Goal: Transaction & Acquisition: Obtain resource

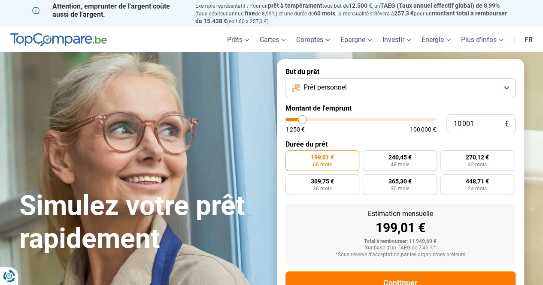
click at [367, 85] on button "Prêt personnel" at bounding box center [400, 88] width 230 height 19
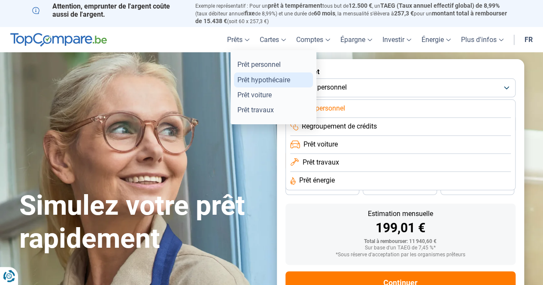
click at [249, 82] on link "Prêt hypothécaire" at bounding box center [273, 79] width 79 height 15
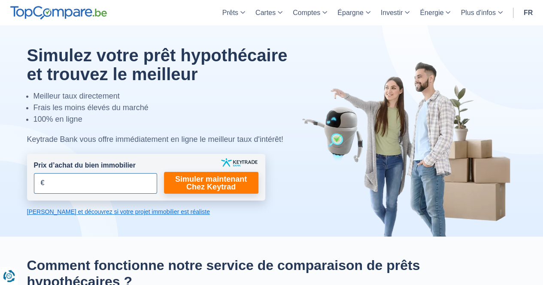
click at [126, 182] on input "Prix d’achat du bien immobilier" at bounding box center [95, 183] width 123 height 21
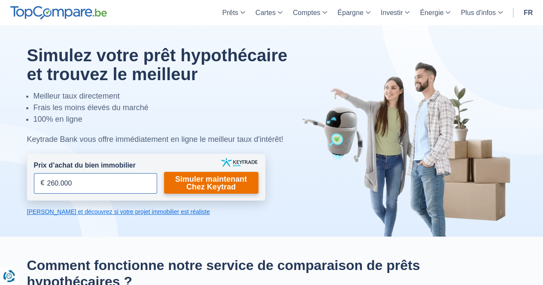
type input "260.000"
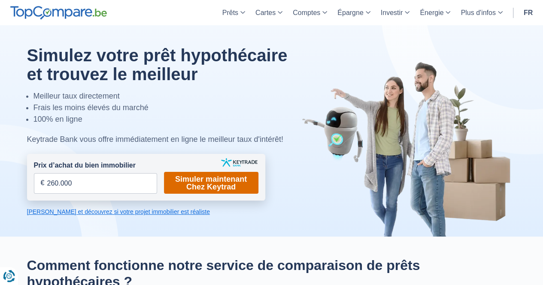
click at [182, 183] on link "Simuler maintenant Chez Keytrad" at bounding box center [211, 183] width 94 height 22
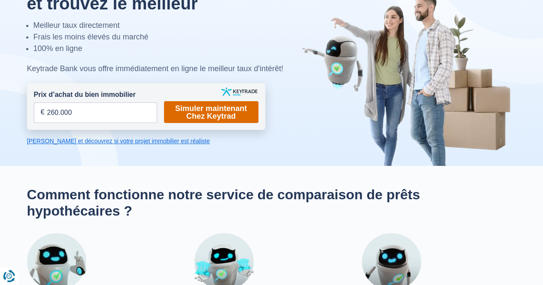
scroll to position [71, 0]
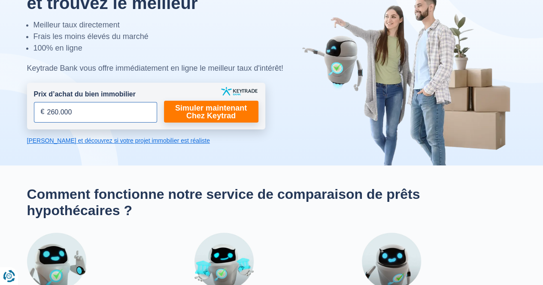
click at [151, 117] on input "260.000" at bounding box center [95, 112] width 123 height 21
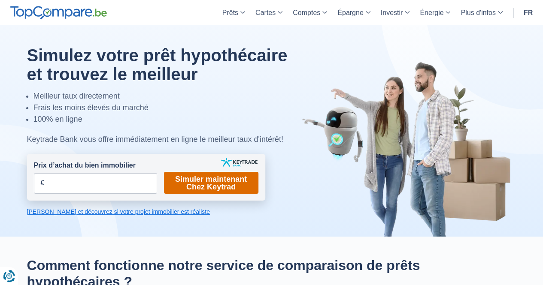
click at [210, 175] on link "Simuler maintenant Chez Keytrad" at bounding box center [211, 183] width 94 height 22
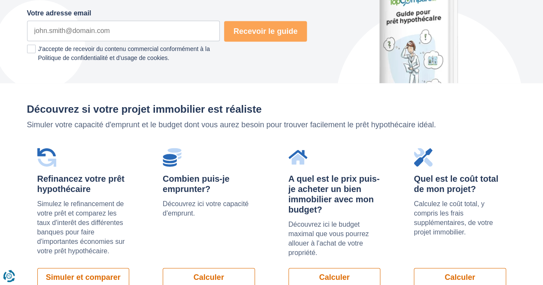
scroll to position [533, 0]
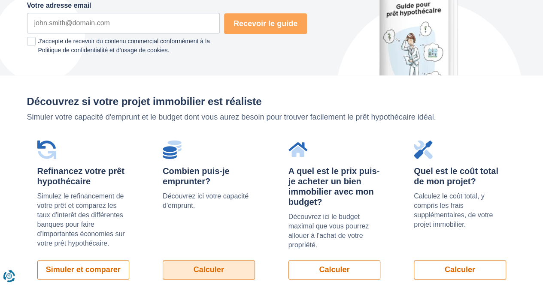
click at [214, 274] on link "Calculer" at bounding box center [209, 269] width 92 height 19
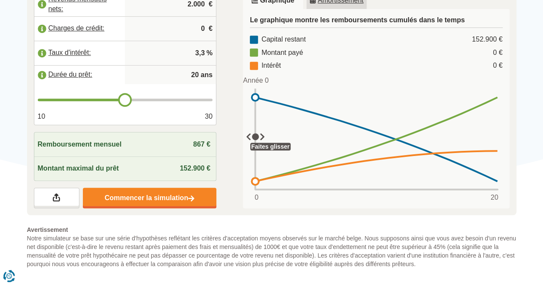
scroll to position [187, 0]
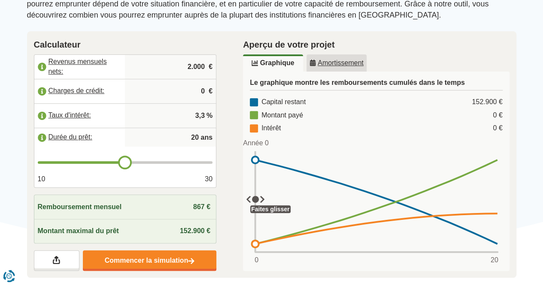
type input "21"
click at [131, 164] on input "range" at bounding box center [125, 162] width 175 height 3
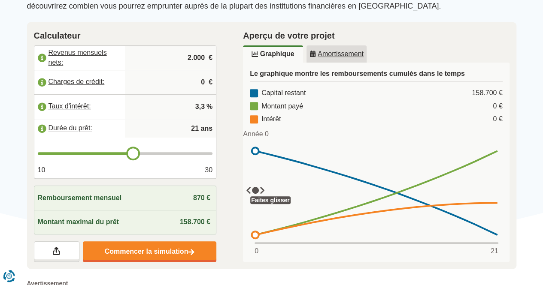
scroll to position [133, 0]
type input "22"
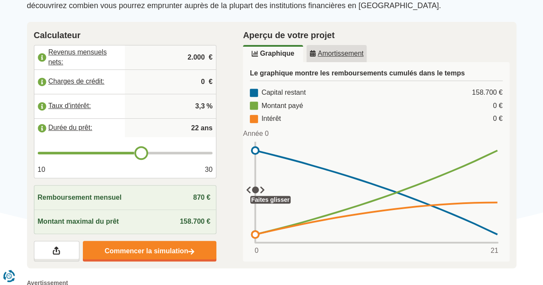
type input "23"
drag, startPoint x: 132, startPoint y: 157, endPoint x: 151, endPoint y: 155, distance: 19.0
type input "23"
click at [151, 154] on input "range" at bounding box center [125, 153] width 175 height 3
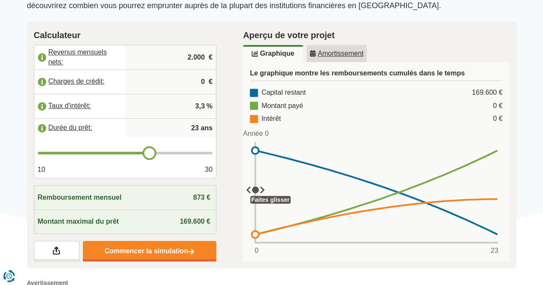
type input "24"
type input "25"
type input "26"
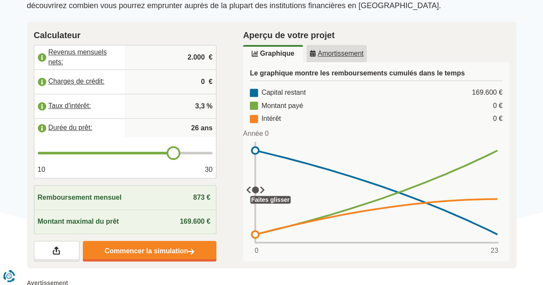
drag, startPoint x: 151, startPoint y: 155, endPoint x: 177, endPoint y: 155, distance: 26.2
type input "26"
click at [177, 154] on input "range" at bounding box center [125, 153] width 175 height 3
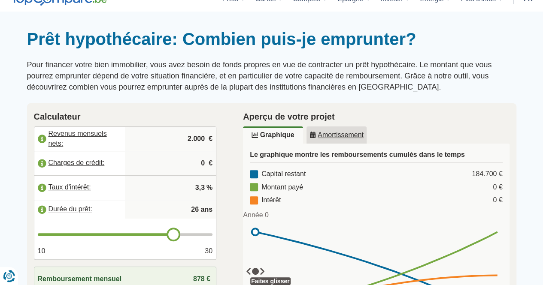
scroll to position [51, 0]
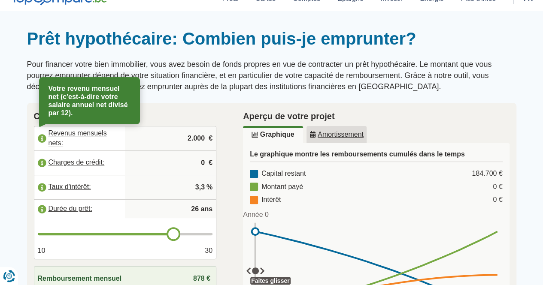
click at [86, 137] on label "Revenus mensuels nets:" at bounding box center [79, 138] width 91 height 19
click at [99, 131] on label "Revenus mensuels nets:" at bounding box center [79, 138] width 91 height 19
click at [412, 51] on div "Prêt hypothécaire: Combien puis-je emprunter? Pour financer votre bien immobili…" at bounding box center [271, 60] width 489 height 64
click at [88, 133] on label "Revenus mensuels nets:" at bounding box center [79, 138] width 91 height 19
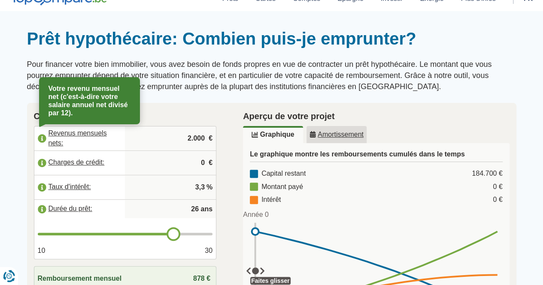
click at [88, 133] on label "Revenus mensuels nets:" at bounding box center [79, 138] width 91 height 19
click at [47, 141] on label "Revenus mensuels nets:" at bounding box center [79, 138] width 91 height 19
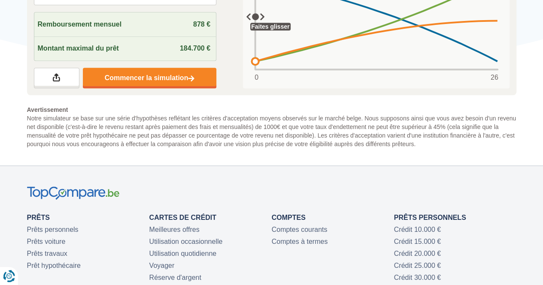
scroll to position [303, 0]
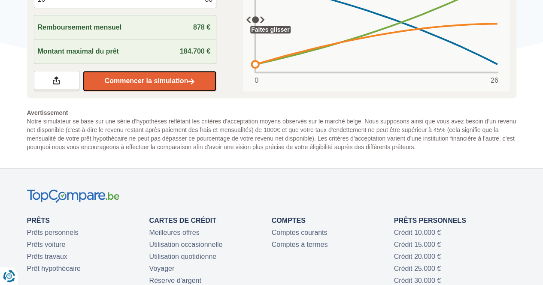
click at [176, 80] on link "Commencer la simulation" at bounding box center [149, 81] width 133 height 21
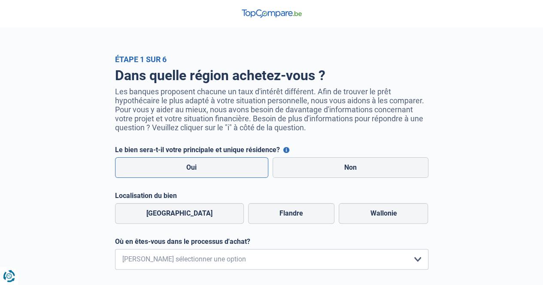
click at [221, 167] on label "Oui" at bounding box center [192, 167] width 154 height 21
click at [221, 167] on input "Oui" at bounding box center [192, 167] width 154 height 21
radio input "true"
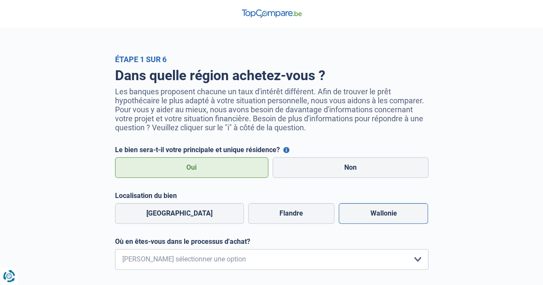
click at [375, 213] on label "Wallonie" at bounding box center [382, 213] width 89 height 21
click at [375, 213] on input "Wallonie" at bounding box center [382, 213] width 89 height 21
radio input "true"
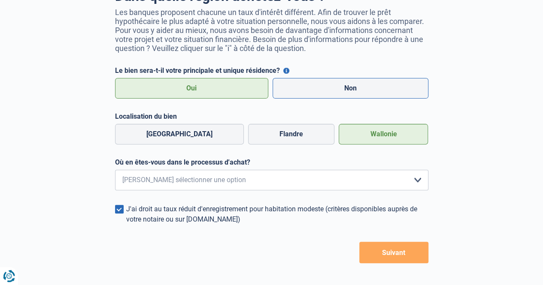
scroll to position [80, 0]
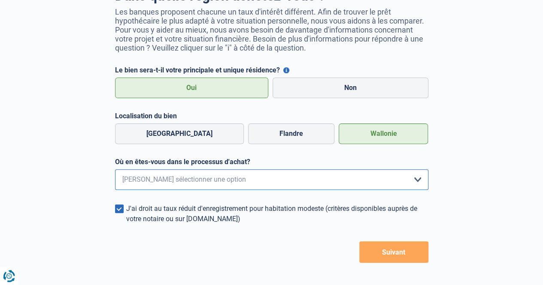
click at [402, 184] on select "Je me renseigne juste car je n'ai pas de projet d'achat concret actuellement Je…" at bounding box center [271, 179] width 313 height 21
select select "1c"
click at [115, 172] on select "Je me renseigne juste car je n'ai pas de projet d'achat concret actuellement Je…" at bounding box center [271, 179] width 313 height 21
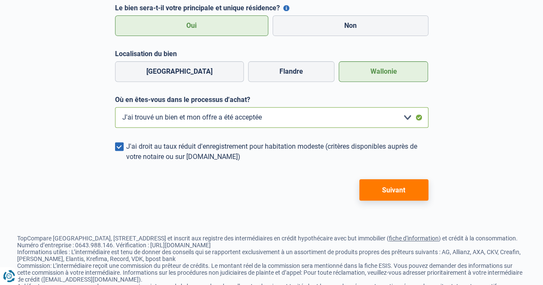
scroll to position [142, 0]
click at [386, 192] on button "Suivant" at bounding box center [393, 189] width 69 height 21
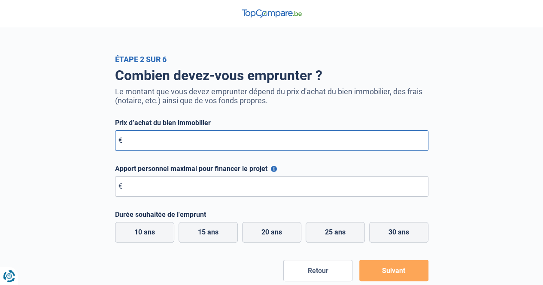
click at [299, 145] on input "Prix d’achat du bien immobilier" at bounding box center [271, 140] width 313 height 21
type input "260.000"
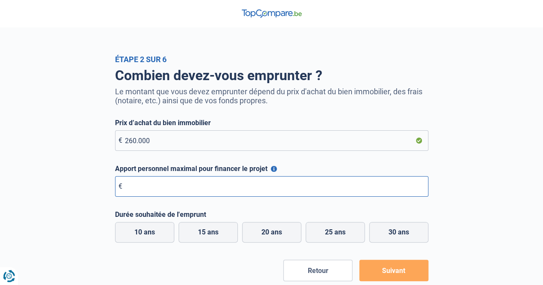
click at [236, 187] on input "Apport personnel maximal pour financer le projet" at bounding box center [271, 186] width 313 height 21
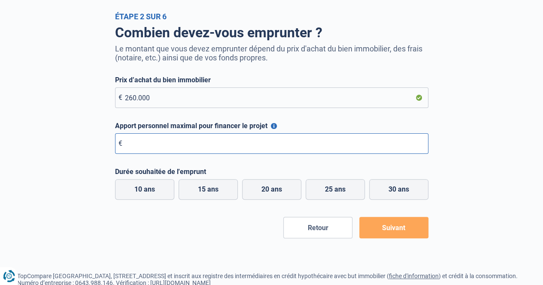
scroll to position [44, 0]
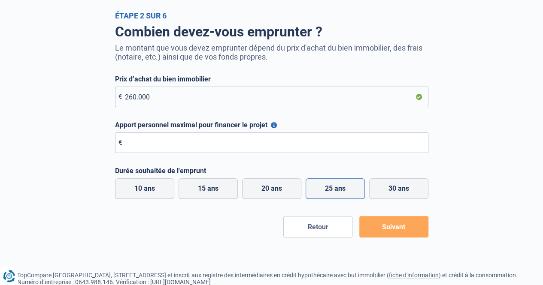
click at [329, 188] on label "25 ans" at bounding box center [334, 188] width 59 height 21
click at [329, 188] on input "25 ans" at bounding box center [334, 188] width 59 height 21
radio input "true"
click at [389, 232] on button "Suivant" at bounding box center [393, 226] width 69 height 21
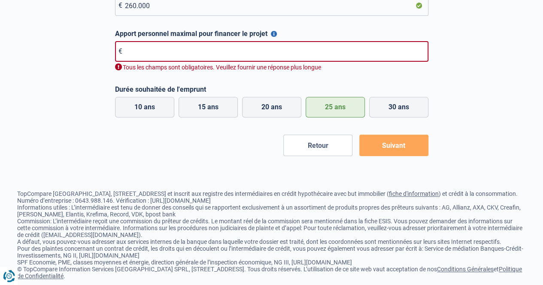
scroll to position [137, 0]
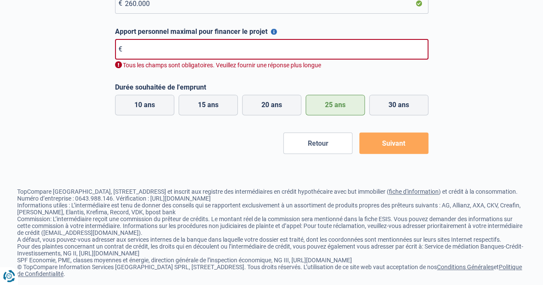
click at [270, 54] on input "Apport personnel maximal pour financer le projet" at bounding box center [271, 49] width 313 height 21
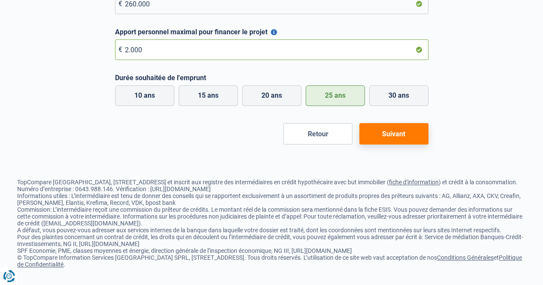
type input "2.000"
drag, startPoint x: 402, startPoint y: 122, endPoint x: 400, endPoint y: 130, distance: 8.3
click at [400, 130] on form "Prix d’achat du bien immobilier € 260.000 Apport personnel maximal pour finance…" at bounding box center [271, 63] width 313 height 163
click at [400, 130] on button "Suivant" at bounding box center [393, 133] width 69 height 21
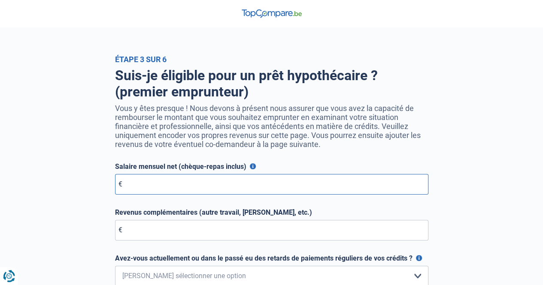
click at [314, 187] on input "Salaire mensuel net (chèque-repas inclus)" at bounding box center [271, 184] width 313 height 21
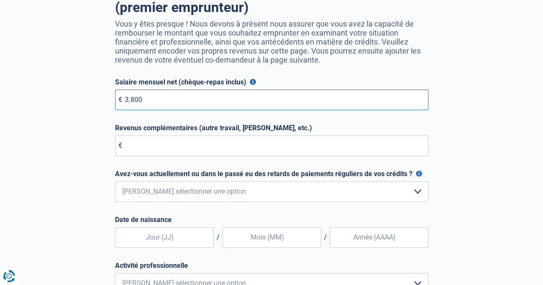
scroll to position [85, 0]
type input "3.800"
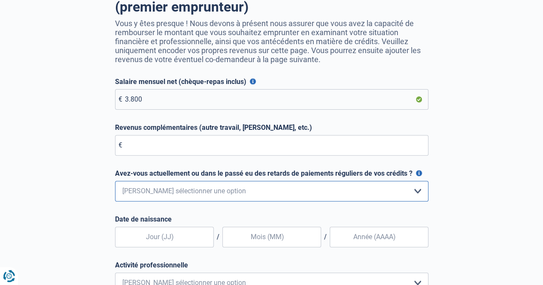
click at [281, 188] on select "Non, jamais Oui mais j'ai tout remboursé il y a moins d'un an Oui mais cela fai…" at bounding box center [271, 191] width 313 height 21
select select "1"
click at [115, 184] on select "Non, jamais Oui mais j'ai tout remboursé il y a moins d'un an Oui mais cela fai…" at bounding box center [271, 191] width 313 height 21
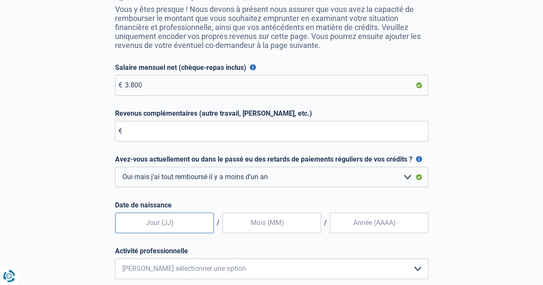
click at [190, 227] on input "text" at bounding box center [164, 223] width 99 height 21
type input "08"
type input "09"
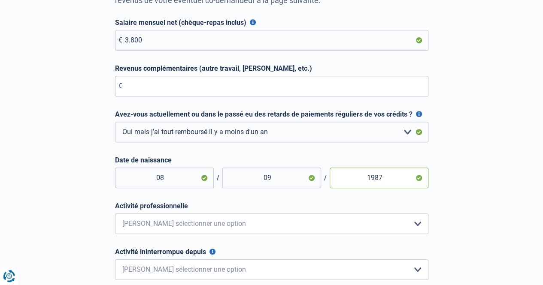
scroll to position [145, 0]
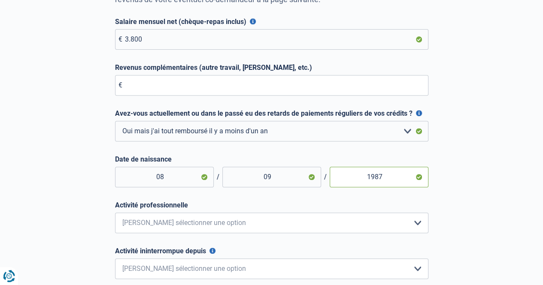
type input "1987"
click at [198, 224] on select "Employé privé Ouvrier Fonctionnaire Indépendant Dirigeant d'entreprise Pensionn…" at bounding box center [271, 223] width 313 height 21
select select "privateEmployee"
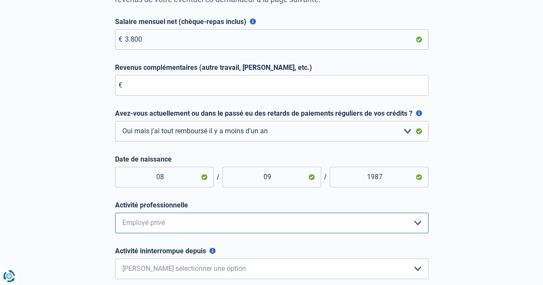
click at [115, 216] on select "Employé privé Ouvrier Fonctionnaire Indépendant Dirigeant d'entreprise Pensionn…" at bounding box center [271, 223] width 313 height 21
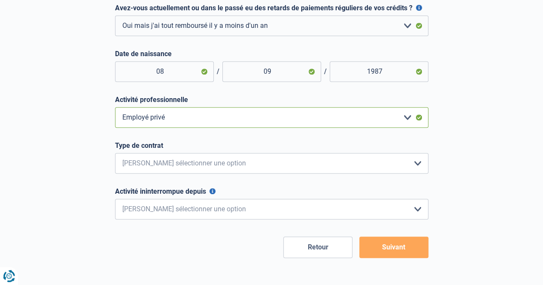
scroll to position [251, 0]
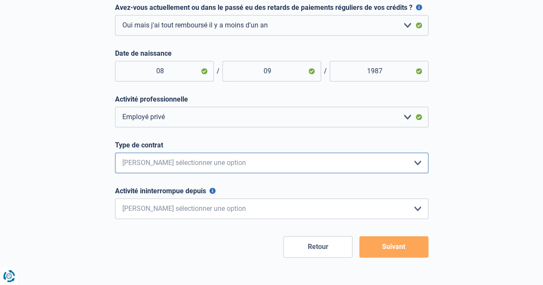
click at [194, 172] on select "Intérimaire Contrat à Durée Indéterminée Contrat à Durée Déterminée Veuillez sé…" at bounding box center [271, 163] width 313 height 21
select select "permanent"
click at [115, 156] on select "Intérimaire Contrat à Durée Indéterminée Contrat à Durée Déterminée Veuillez sé…" at bounding box center [271, 163] width 313 height 21
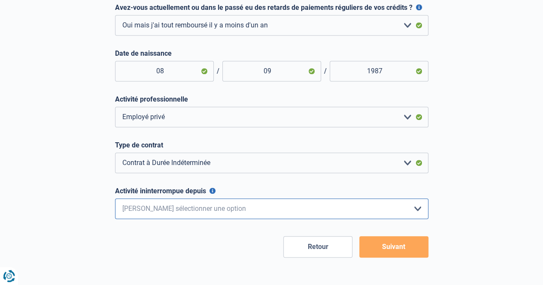
click at [185, 213] on select "< 6 mois 6 - 12 mois 12 - 24 mois 24 - 36 mois > 36 mois Veuillez sélectionner …" at bounding box center [271, 209] width 313 height 21
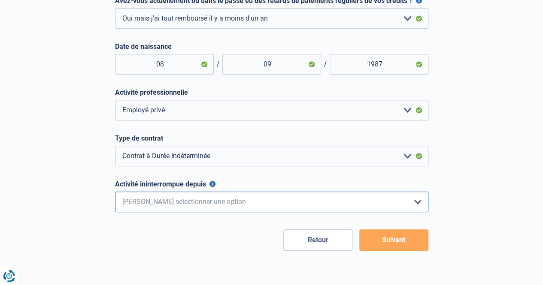
scroll to position [259, 0]
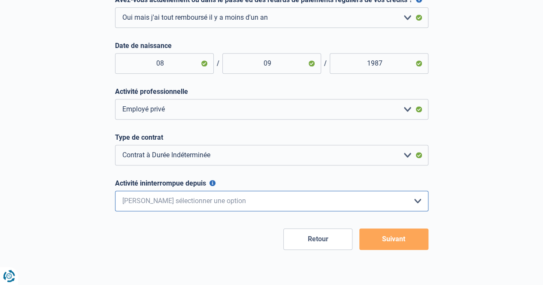
click at [188, 198] on select "< 6 mois 6 - 12 mois 12 - 24 mois 24 - 36 mois > 36 mois Veuillez sélectionner …" at bounding box center [271, 201] width 313 height 21
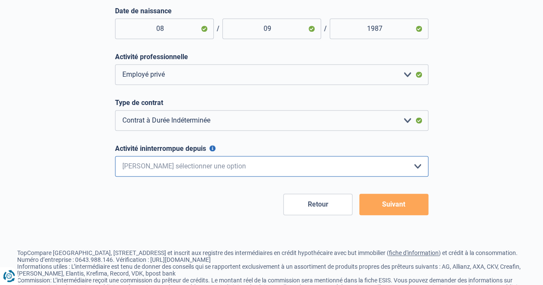
scroll to position [294, 0]
click at [196, 176] on select "< 6 mois 6 - 12 mois 12 - 24 mois 24 - 36 mois > 36 mois Veuillez sélectionner …" at bounding box center [271, 166] width 313 height 21
select select "less36"
click at [115, 159] on select "< 6 mois 6 - 12 mois 12 - 24 mois 24 - 36 mois > 36 mois Veuillez sélectionner …" at bounding box center [271, 166] width 313 height 21
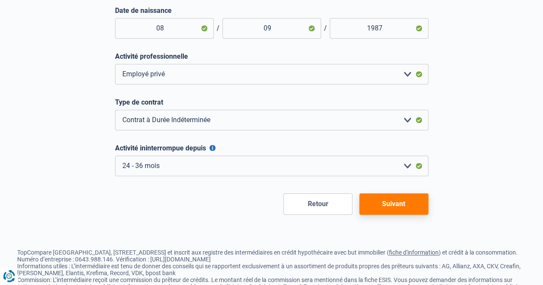
click at [389, 203] on button "Suivant" at bounding box center [393, 203] width 69 height 21
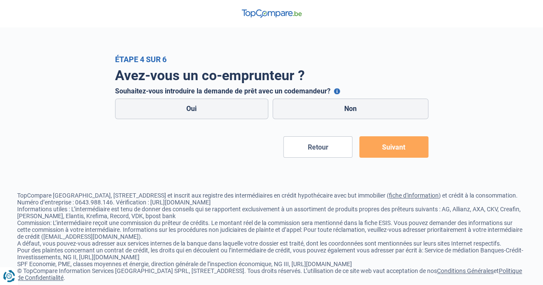
click at [335, 91] on button "Souhaitez-vous introduire la demande de prêt avec un codemandeur?" at bounding box center [337, 91] width 6 height 6
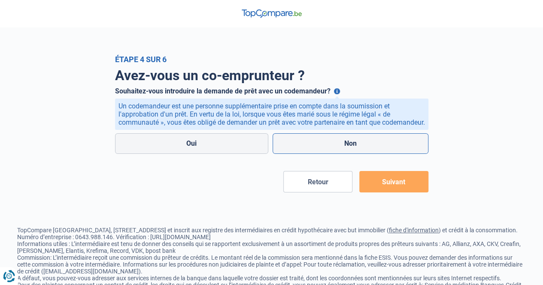
click at [337, 148] on label "Non" at bounding box center [350, 143] width 156 height 21
click at [337, 148] on input "Non" at bounding box center [350, 143] width 156 height 21
radio input "true"
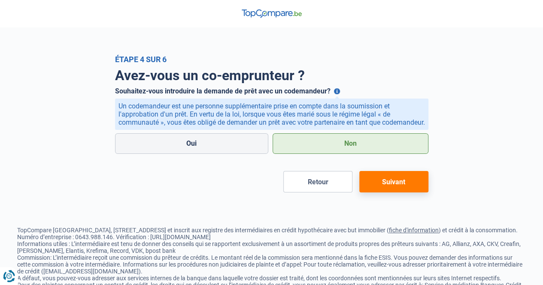
click at [406, 193] on button "Suivant" at bounding box center [393, 181] width 69 height 21
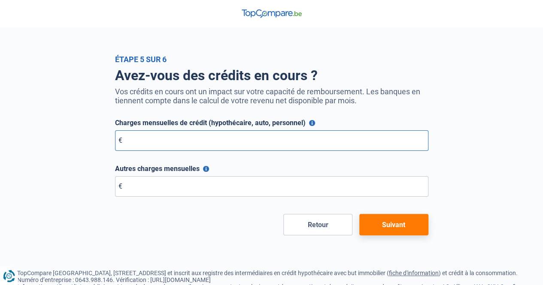
click at [353, 145] on input "Charges mensuelles de crédit (hypothécaire, auto, personnel)" at bounding box center [271, 140] width 313 height 21
click at [300, 142] on input "Charges mensuelles de crédit (hypothécaire, auto, personnel)" at bounding box center [271, 140] width 313 height 21
type input "500"
click at [396, 229] on button "Suivant" at bounding box center [393, 224] width 69 height 21
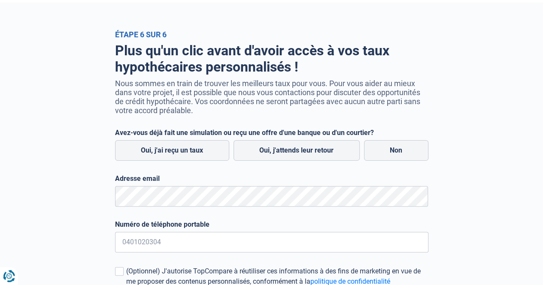
scroll to position [26, 0]
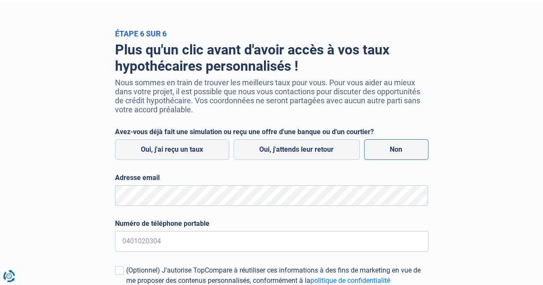
click at [391, 148] on label "Non" at bounding box center [396, 149] width 64 height 21
click at [391, 148] on input "Non" at bounding box center [396, 149] width 64 height 21
radio input "true"
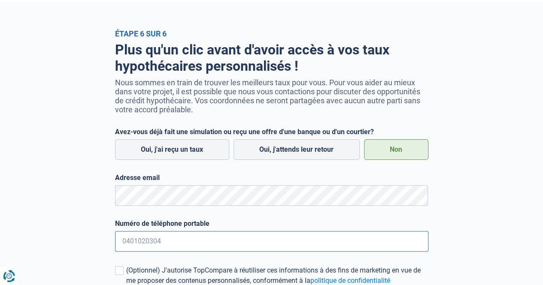
click at [216, 245] on input "Numéro de téléphone portable" at bounding box center [271, 241] width 313 height 21
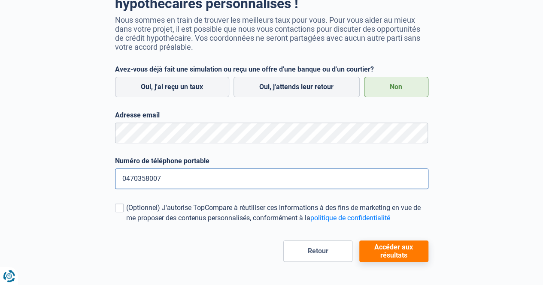
scroll to position [115, 0]
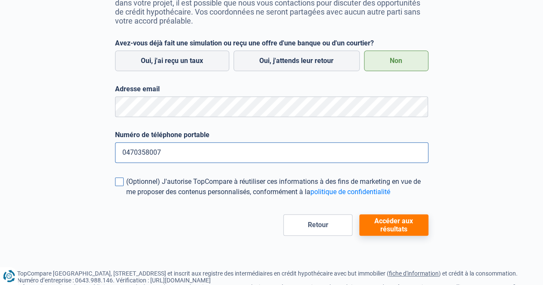
type input "0470358007"
click at [121, 181] on span at bounding box center [119, 182] width 9 height 9
click at [126, 197] on input "(Optionnel) J'autorise TopCompare à réutiliser ces informations à des fins de m…" at bounding box center [126, 197] width 0 height 0
click at [397, 224] on button "Accéder aux résultats" at bounding box center [393, 224] width 69 height 21
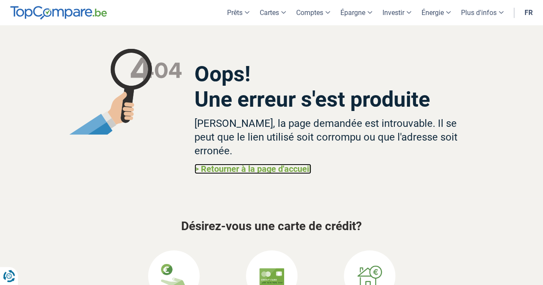
click at [305, 164] on link "> Retourner à la page d'accueil" at bounding box center [252, 169] width 117 height 10
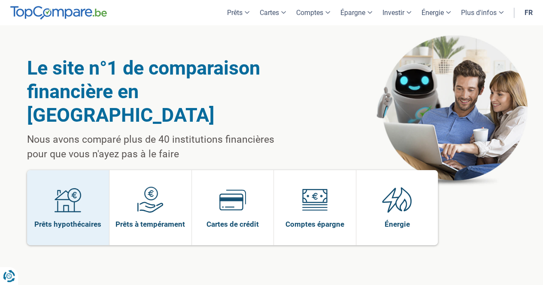
click at [101, 187] on link "Prêts hypothécaires" at bounding box center [68, 207] width 82 height 75
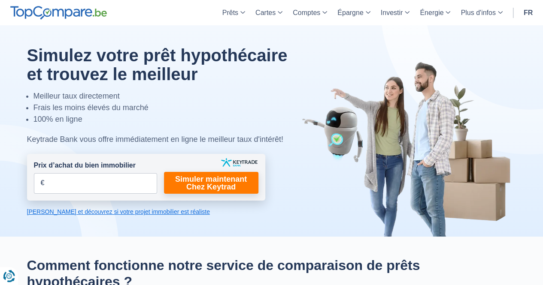
click at [143, 214] on link "Calculez et découvrez si votre projet immobilier est réaliste" at bounding box center [146, 212] width 238 height 9
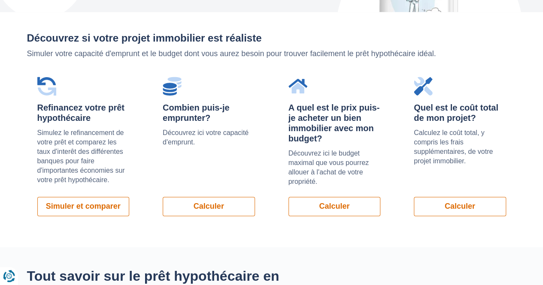
scroll to position [608, 0]
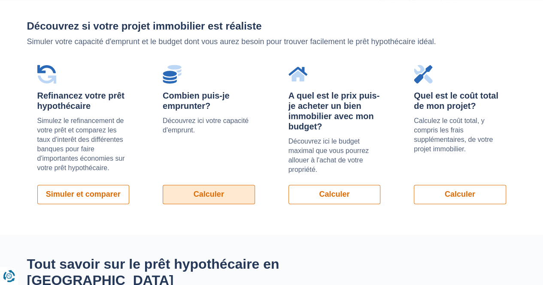
click at [189, 200] on link "Calculer" at bounding box center [209, 194] width 92 height 19
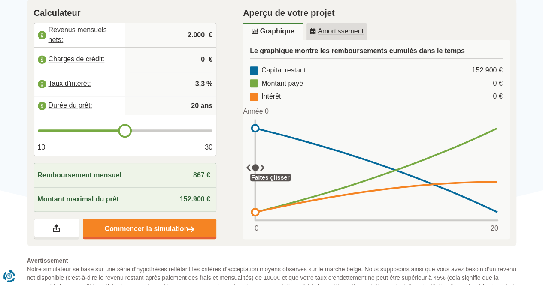
scroll to position [157, 0]
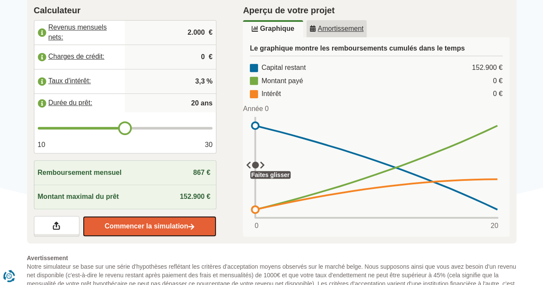
click at [128, 228] on link "Commencer la simulation" at bounding box center [149, 226] width 133 height 21
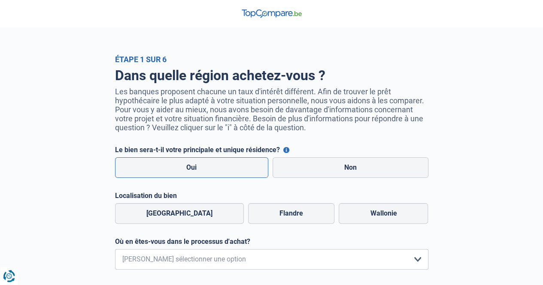
click at [185, 172] on label "Oui" at bounding box center [192, 167] width 154 height 21
click at [185, 172] on input "Oui" at bounding box center [192, 167] width 154 height 21
radio input "true"
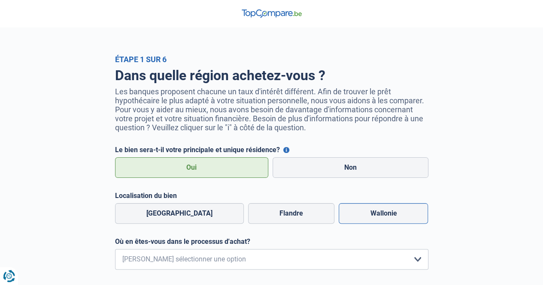
click at [355, 214] on label "Wallonie" at bounding box center [382, 213] width 89 height 21
click at [355, 214] on input "Wallonie" at bounding box center [382, 213] width 89 height 21
radio input "true"
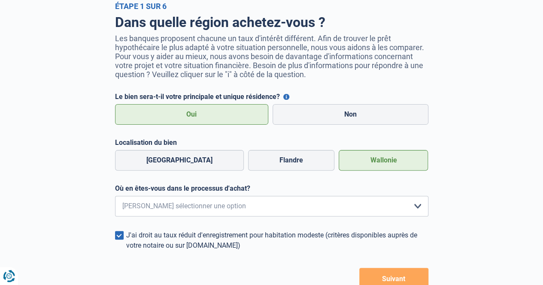
scroll to position [60, 0]
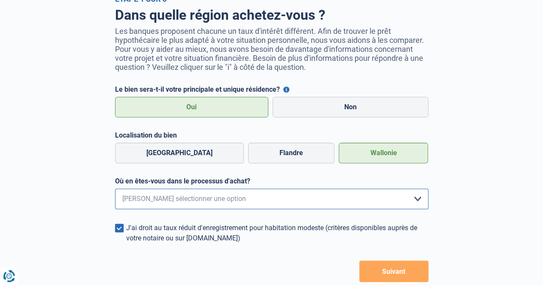
click at [362, 198] on select "Je me renseigne juste car je n'ai pas de projet d'achat concret actuellement Je…" at bounding box center [271, 199] width 313 height 21
select select "1c"
click at [115, 192] on select "Je me renseigne juste car je n'ai pas de projet d'achat concret actuellement Je…" at bounding box center [271, 199] width 313 height 21
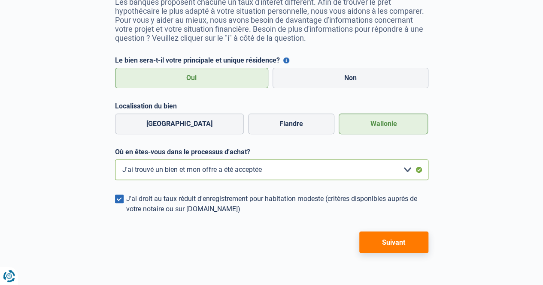
scroll to position [90, 0]
click at [394, 248] on button "Suivant" at bounding box center [393, 241] width 69 height 21
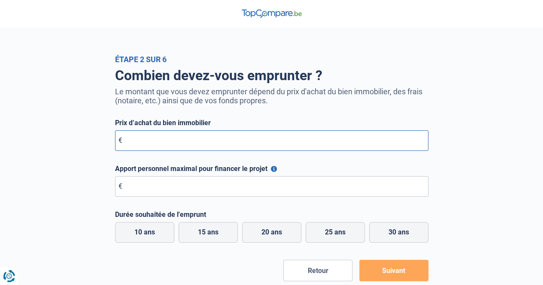
click at [272, 145] on input "Prix d’achat du bien immobilier" at bounding box center [271, 140] width 313 height 21
drag, startPoint x: 272, startPoint y: 145, endPoint x: 225, endPoint y: 156, distance: 47.6
click at [225, 156] on form "Prix d’achat du bien immobilier € Tous les champs sont obligatoires. Veuillez f…" at bounding box center [271, 200] width 313 height 163
type input "260.000"
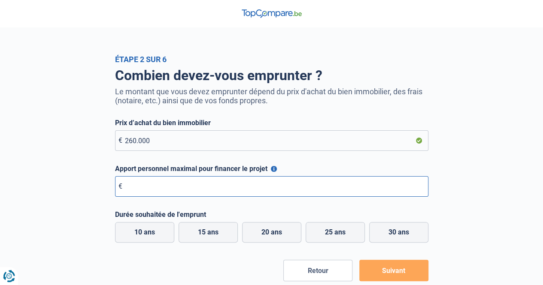
click at [196, 190] on input "Apport personnel maximal pour financer le projet" at bounding box center [271, 186] width 313 height 21
type input "10.000"
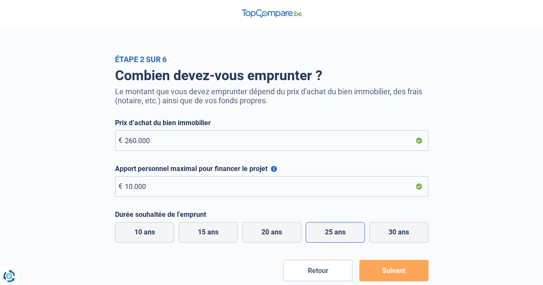
click at [346, 235] on label "25 ans" at bounding box center [334, 232] width 59 height 21
click at [346, 235] on input "25 ans" at bounding box center [334, 232] width 59 height 21
radio input "true"
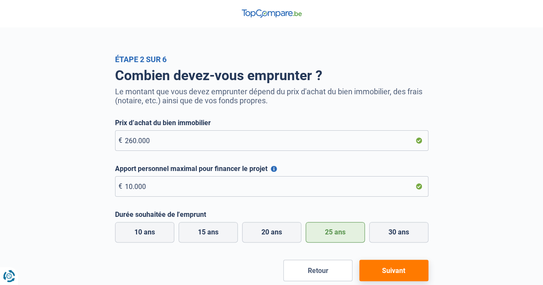
click at [376, 275] on button "Suivant" at bounding box center [393, 270] width 69 height 21
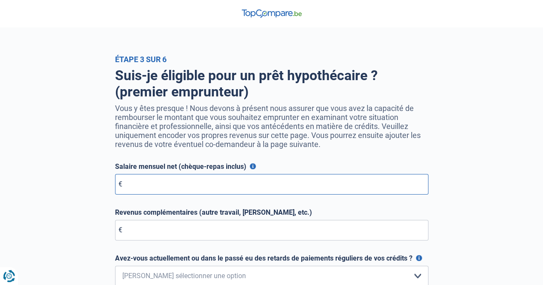
click at [284, 192] on input "Salaire mensuel net (chèque-repas inclus)" at bounding box center [271, 184] width 313 height 21
type input "3.800"
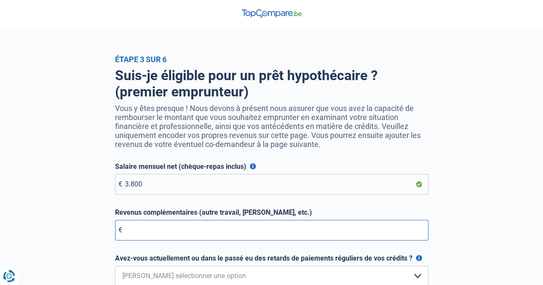
click at [202, 236] on input "Revenus complémentaires (autre travail, loyer, etc.)" at bounding box center [271, 230] width 313 height 21
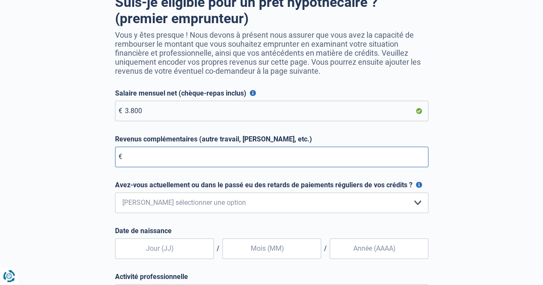
scroll to position [74, 0]
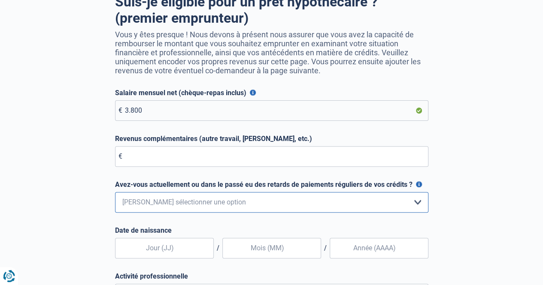
click at [239, 208] on select "Non, jamais Oui mais j'ai tout remboursé il y a moins d'un an Oui mais cela fai…" at bounding box center [271, 202] width 313 height 21
select select "1"
click at [115, 195] on select "Non, jamais Oui mais j'ai tout remboursé il y a moins d'un an Oui mais cela fai…" at bounding box center [271, 202] width 313 height 21
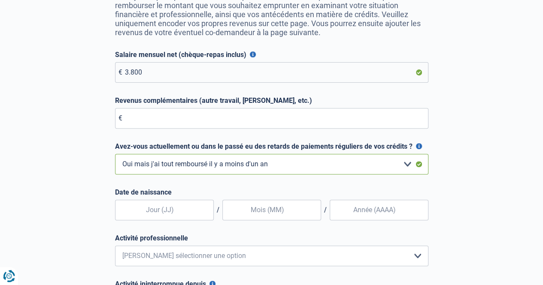
scroll to position [113, 0]
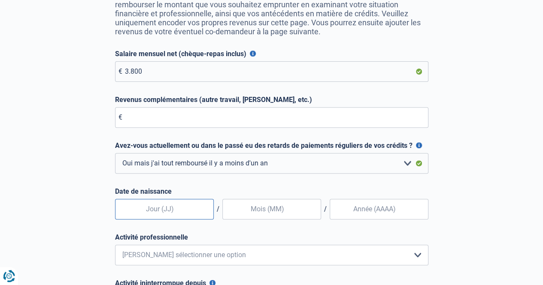
click at [202, 216] on input "text" at bounding box center [164, 209] width 99 height 21
type input "08"
drag, startPoint x: 197, startPoint y: 222, endPoint x: 195, endPoint y: 240, distance: 17.8
click at [195, 240] on label "Activité professionnelle" at bounding box center [271, 237] width 313 height 8
click at [195, 245] on select "Employé privé Ouvrier Fonctionnaire Indépendant Dirigeant d'entreprise Pensionn…" at bounding box center [271, 255] width 313 height 21
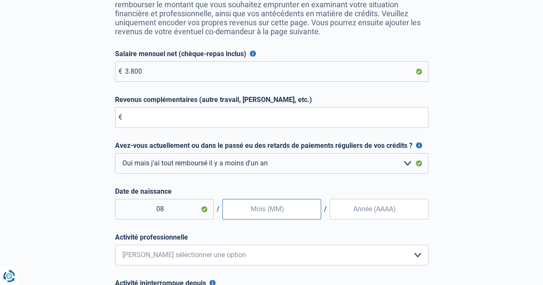
click at [272, 217] on input "text" at bounding box center [271, 209] width 99 height 21
type input "09"
click at [355, 211] on input "Date de naissance" at bounding box center [378, 209] width 99 height 21
type input "1987"
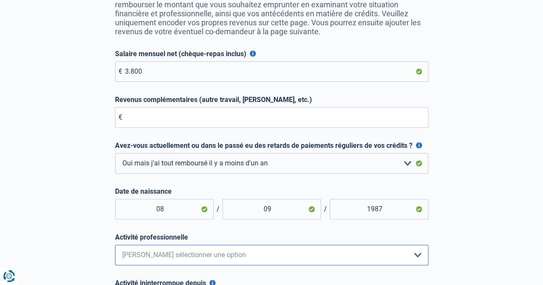
click at [307, 260] on select "Employé privé Ouvrier Fonctionnaire Indépendant Dirigeant d'entreprise Pensionn…" at bounding box center [271, 255] width 313 height 21
select select "privateEmployee"
click at [115, 248] on select "Employé privé Ouvrier Fonctionnaire Indépendant Dirigeant d'entreprise Pensionn…" at bounding box center [271, 255] width 313 height 21
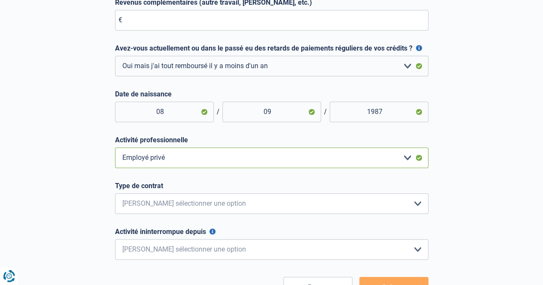
scroll to position [211, 0]
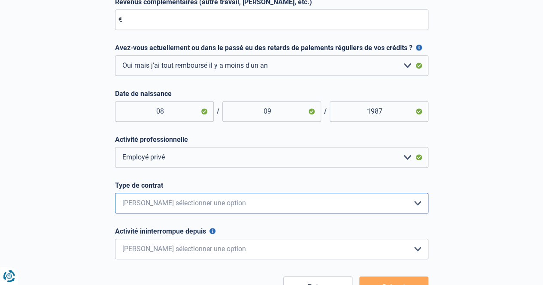
click at [252, 203] on select "Intérimaire Contrat à Durée Indéterminée Contrat à Durée Déterminée Veuillez sé…" at bounding box center [271, 203] width 313 height 21
select select "permanent"
click at [115, 196] on select "Intérimaire Contrat à Durée Indéterminée Contrat à Durée Déterminée Veuillez sé…" at bounding box center [271, 203] width 313 height 21
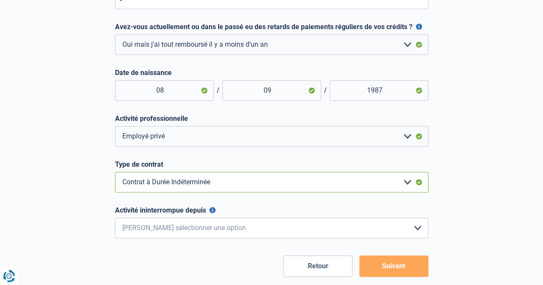
scroll to position [232, 0]
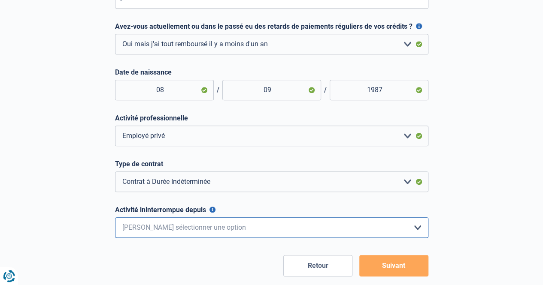
click at [229, 236] on select "< 6 mois 6 - 12 mois 12 - 24 mois 24 - 36 mois > 36 mois Veuillez sélectionner …" at bounding box center [271, 227] width 313 height 21
select select "more36"
click at [115, 220] on select "< 6 mois 6 - 12 mois 12 - 24 mois 24 - 36 mois > 36 mois Veuillez sélectionner …" at bounding box center [271, 227] width 313 height 21
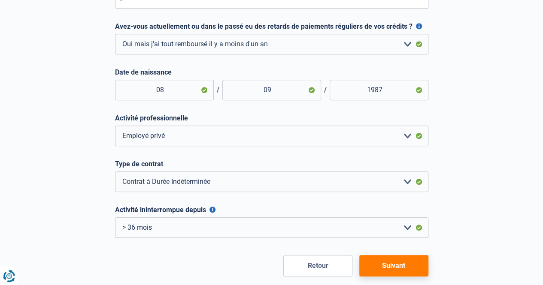
click at [386, 272] on button "Suivant" at bounding box center [393, 265] width 69 height 21
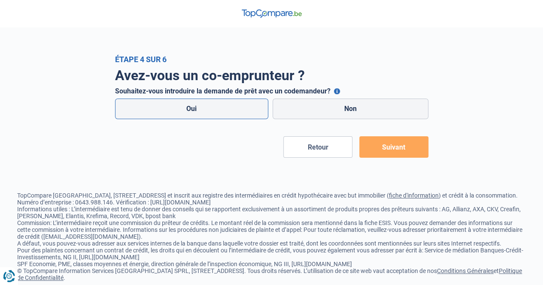
click at [236, 113] on label "Oui" at bounding box center [192, 109] width 154 height 21
click at [236, 113] on input "Oui" at bounding box center [192, 109] width 154 height 21
radio input "true"
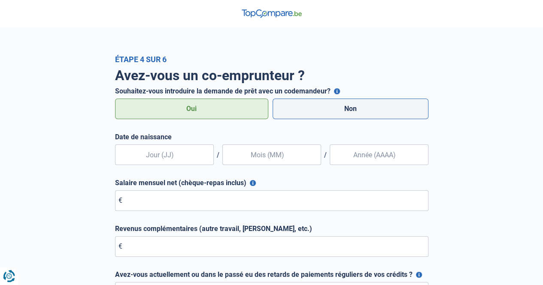
click at [330, 109] on label "Non" at bounding box center [350, 109] width 156 height 21
click at [330, 109] on input "Non" at bounding box center [350, 109] width 156 height 21
radio input "true"
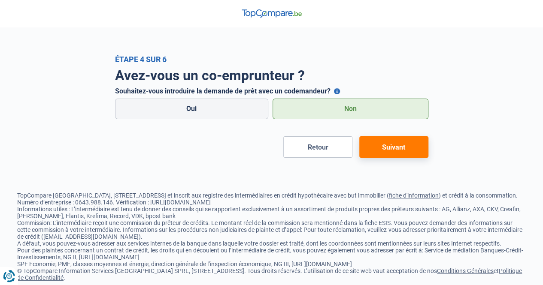
click at [384, 151] on button "Suivant" at bounding box center [393, 146] width 69 height 21
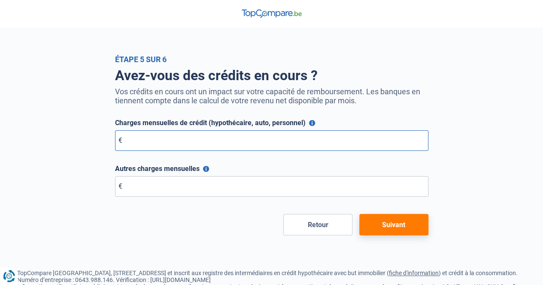
click at [336, 142] on input "Charges mensuelles de crédit (hypothécaire, auto, personnel)" at bounding box center [271, 140] width 313 height 21
type input "500"
click at [178, 188] on input "Autres charges mensuelles" at bounding box center [271, 186] width 313 height 21
click at [406, 222] on button "Suivant" at bounding box center [393, 224] width 69 height 21
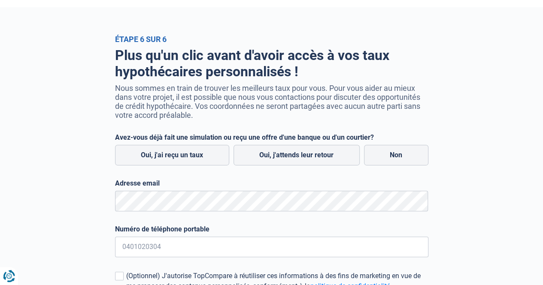
scroll to position [21, 0]
click at [408, 158] on label "Non" at bounding box center [396, 155] width 64 height 21
click at [408, 158] on input "Non" at bounding box center [396, 155] width 64 height 21
radio input "true"
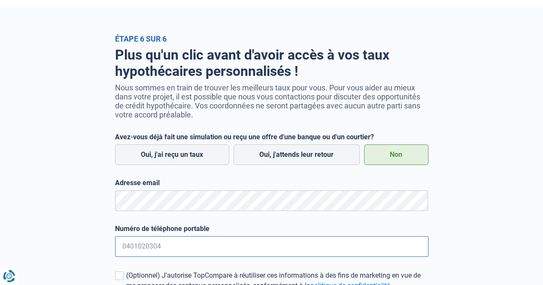
click at [235, 248] on input "Numéro de téléphone portable" at bounding box center [271, 246] width 313 height 21
type input "0470358007"
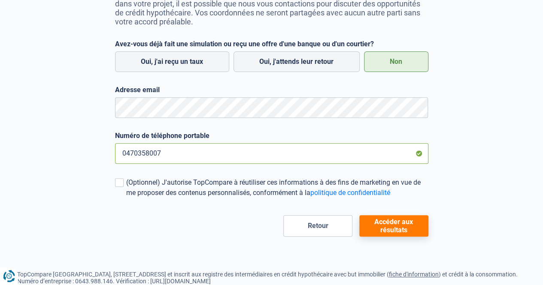
scroll to position [114, 0]
click at [398, 223] on button "Accéder aux résultats" at bounding box center [393, 225] width 69 height 21
